Goal: Information Seeking & Learning: Learn about a topic

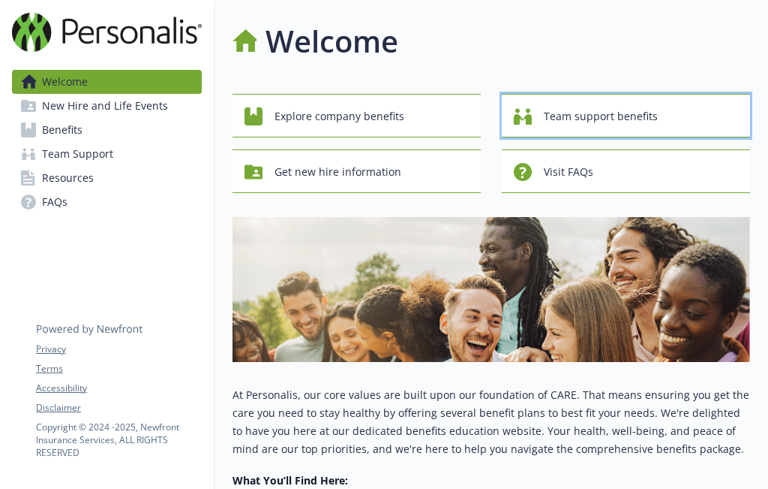
click at [579, 112] on span "Team support benefits" at bounding box center [601, 116] width 114 height 29
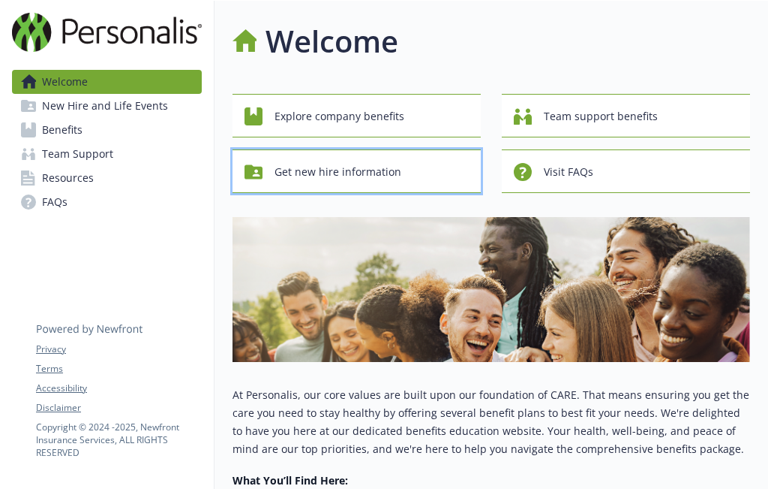
click at [354, 172] on span "Get new hire information" at bounding box center [338, 172] width 127 height 29
